Goal: Navigation & Orientation: Find specific page/section

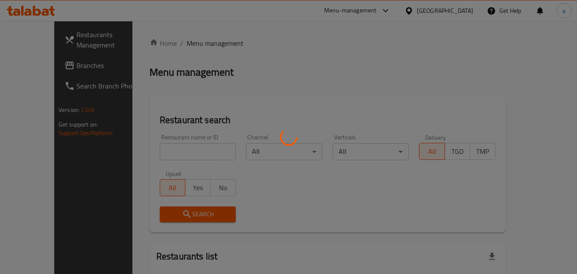
click at [451, 12] on div at bounding box center [288, 137] width 577 height 274
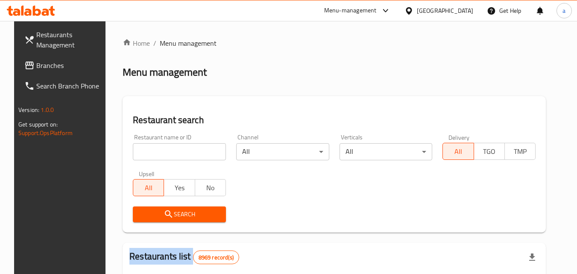
click at [451, 12] on div at bounding box center [288, 137] width 577 height 274
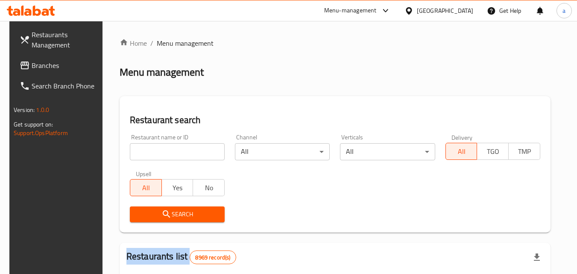
click at [412, 13] on icon at bounding box center [409, 10] width 6 height 7
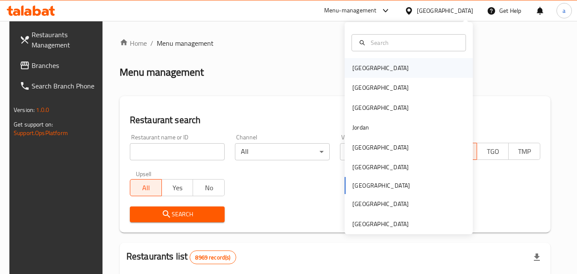
click at [352, 69] on div "[GEOGRAPHIC_DATA]" at bounding box center [380, 67] width 56 height 9
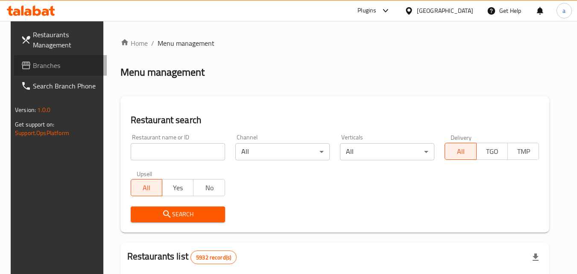
click at [43, 67] on span "Branches" at bounding box center [66, 65] width 67 height 10
